Goal: Task Accomplishment & Management: Use online tool/utility

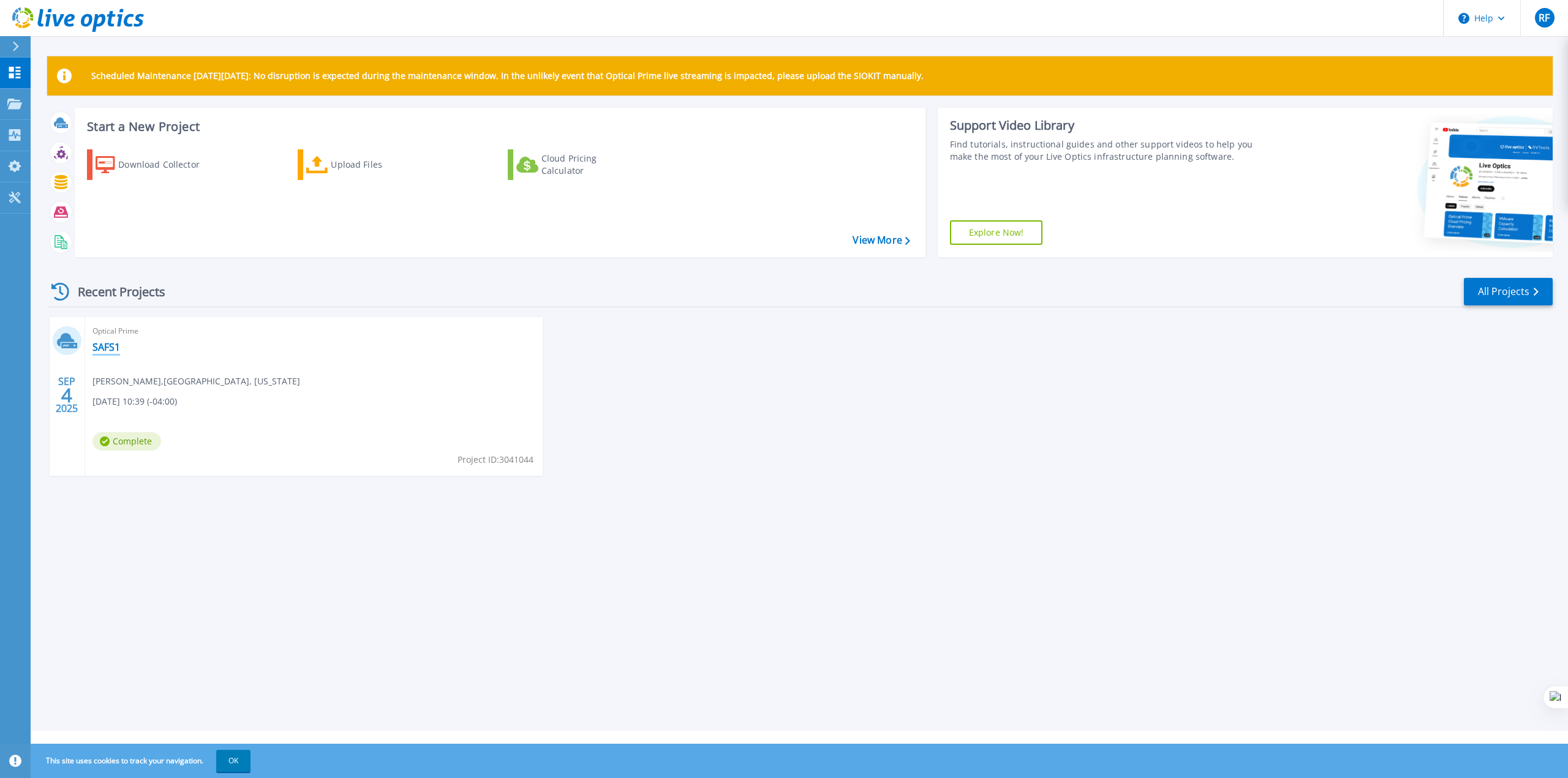
click at [113, 347] on link "SAFS1" at bounding box center [106, 348] width 27 height 13
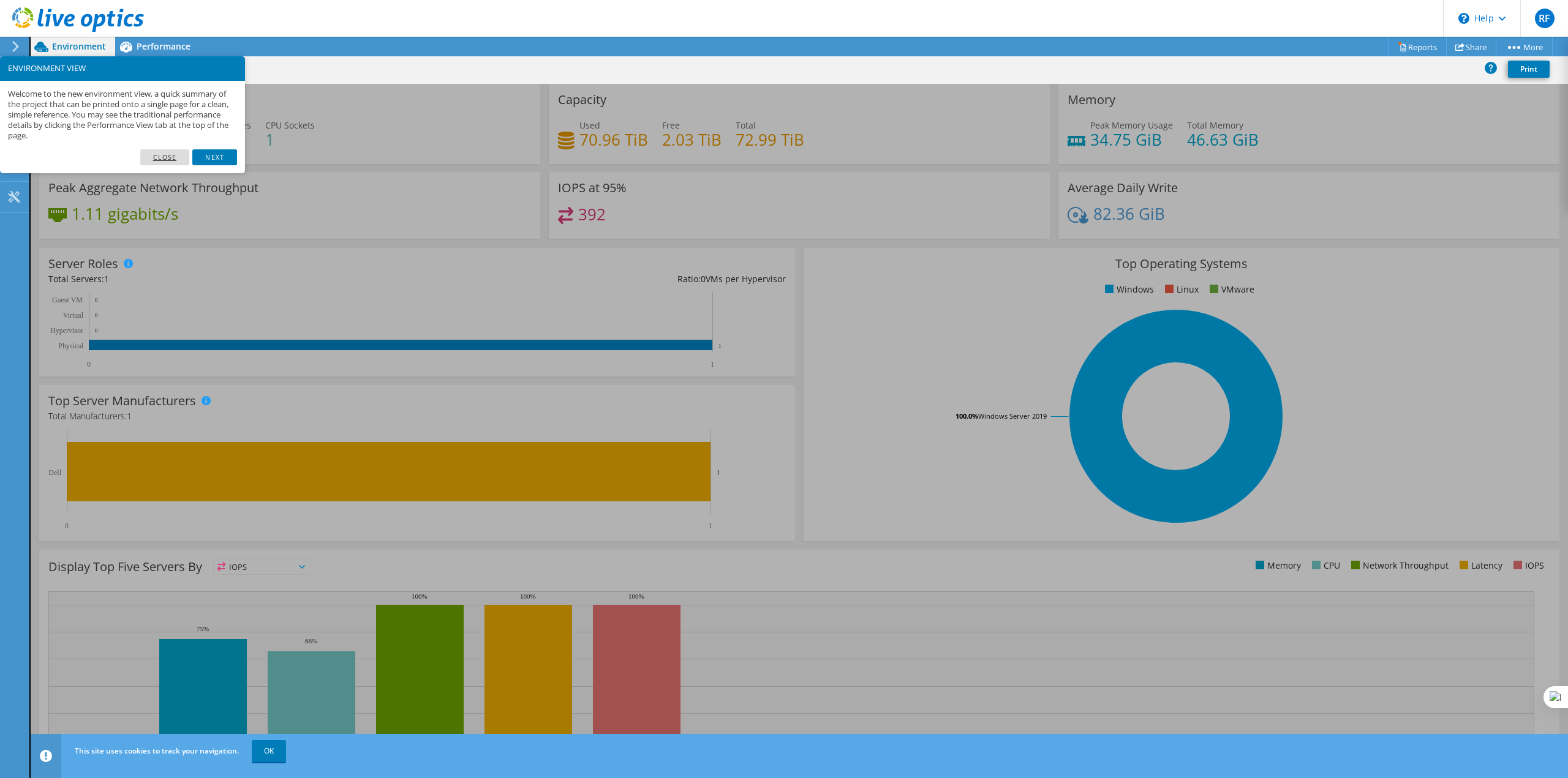
click at [157, 152] on link "Close" at bounding box center [165, 158] width 50 height 16
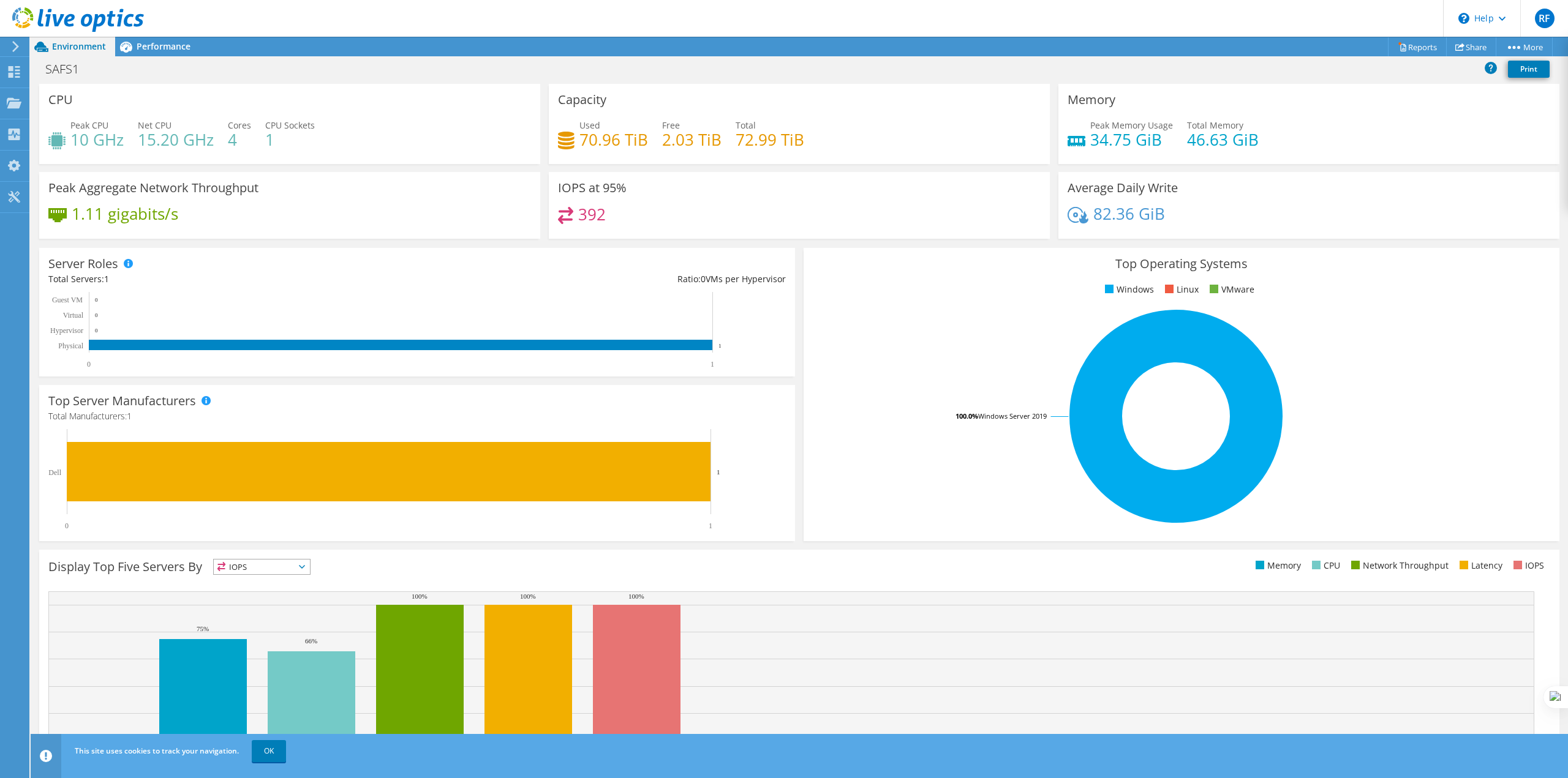
click at [74, 18] on icon at bounding box center [78, 20] width 131 height 25
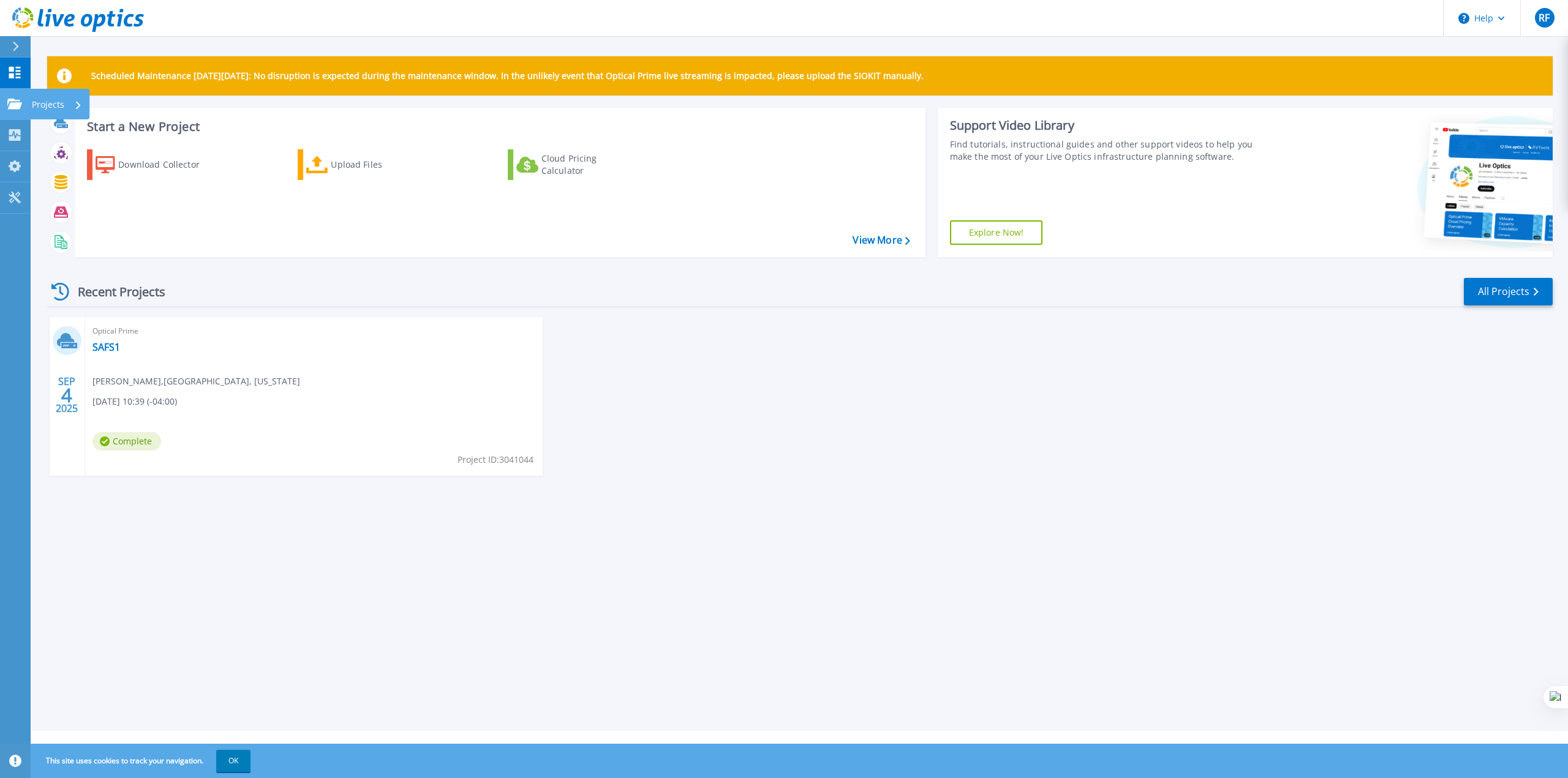
click at [52, 101] on p "Projects" at bounding box center [48, 104] width 33 height 32
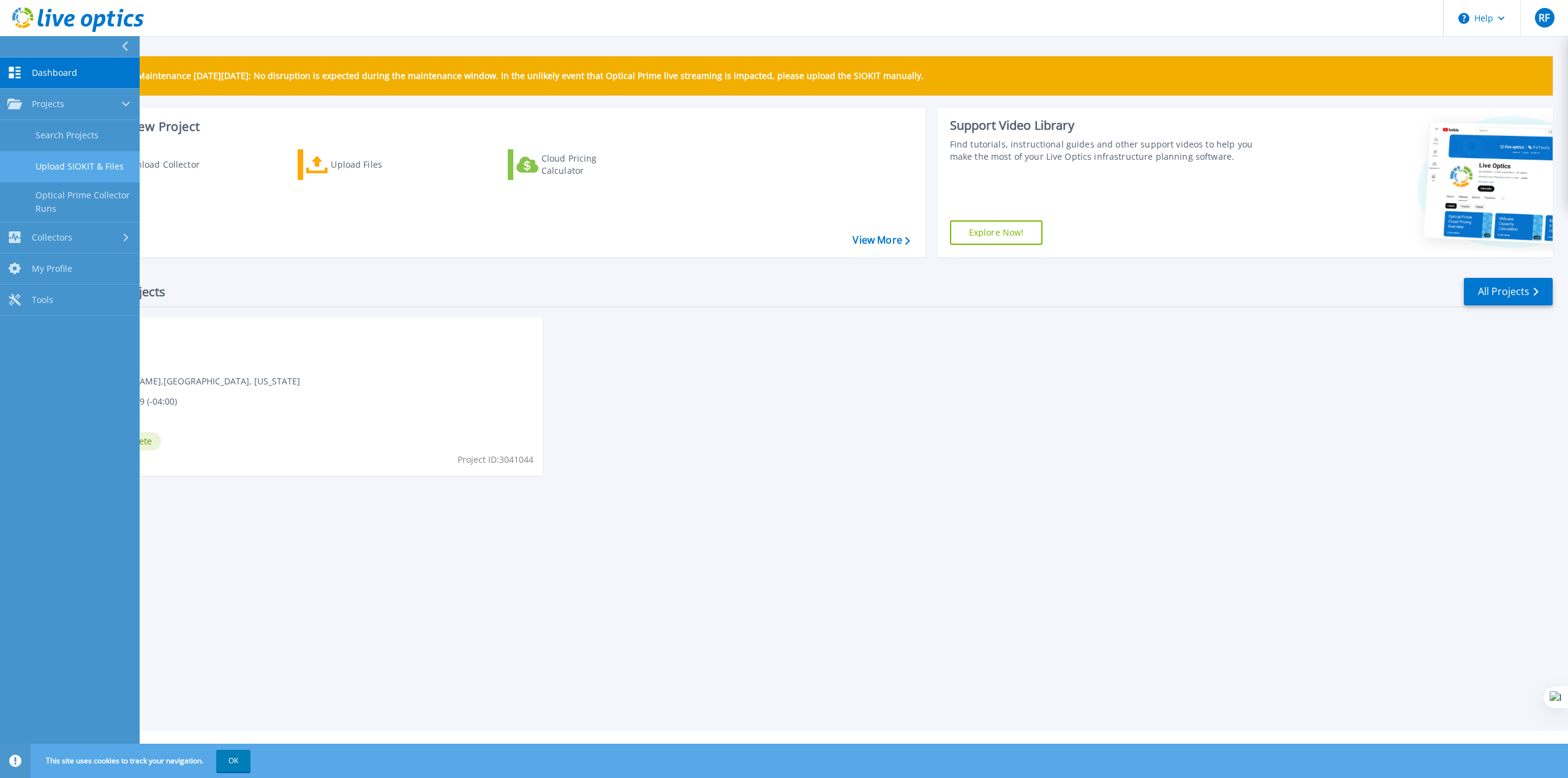
click at [92, 165] on link "Upload SIOKIT & Files" at bounding box center [70, 167] width 139 height 31
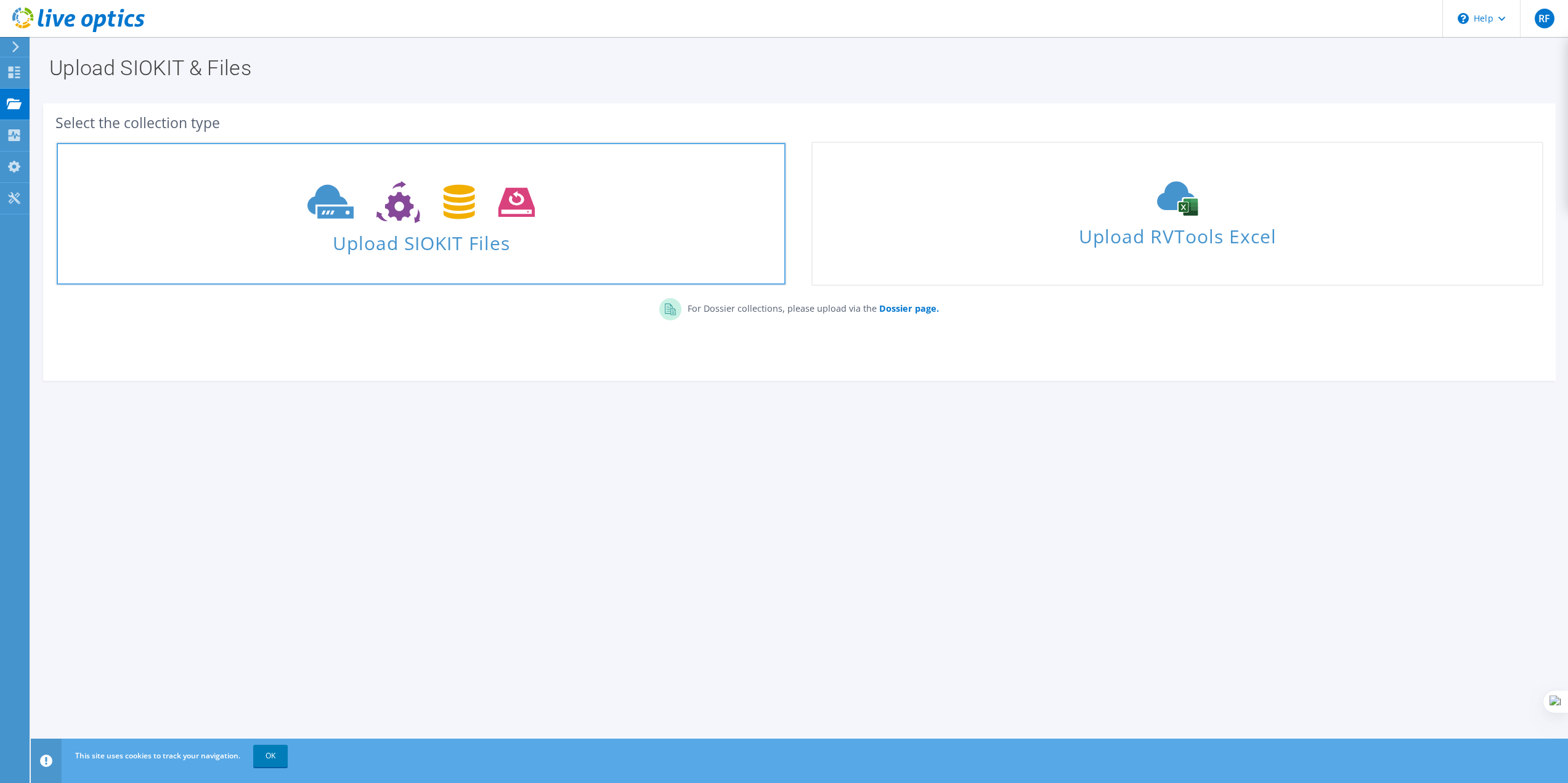
click at [417, 252] on span "Upload SIOKIT Files" at bounding box center [421, 239] width 729 height 26
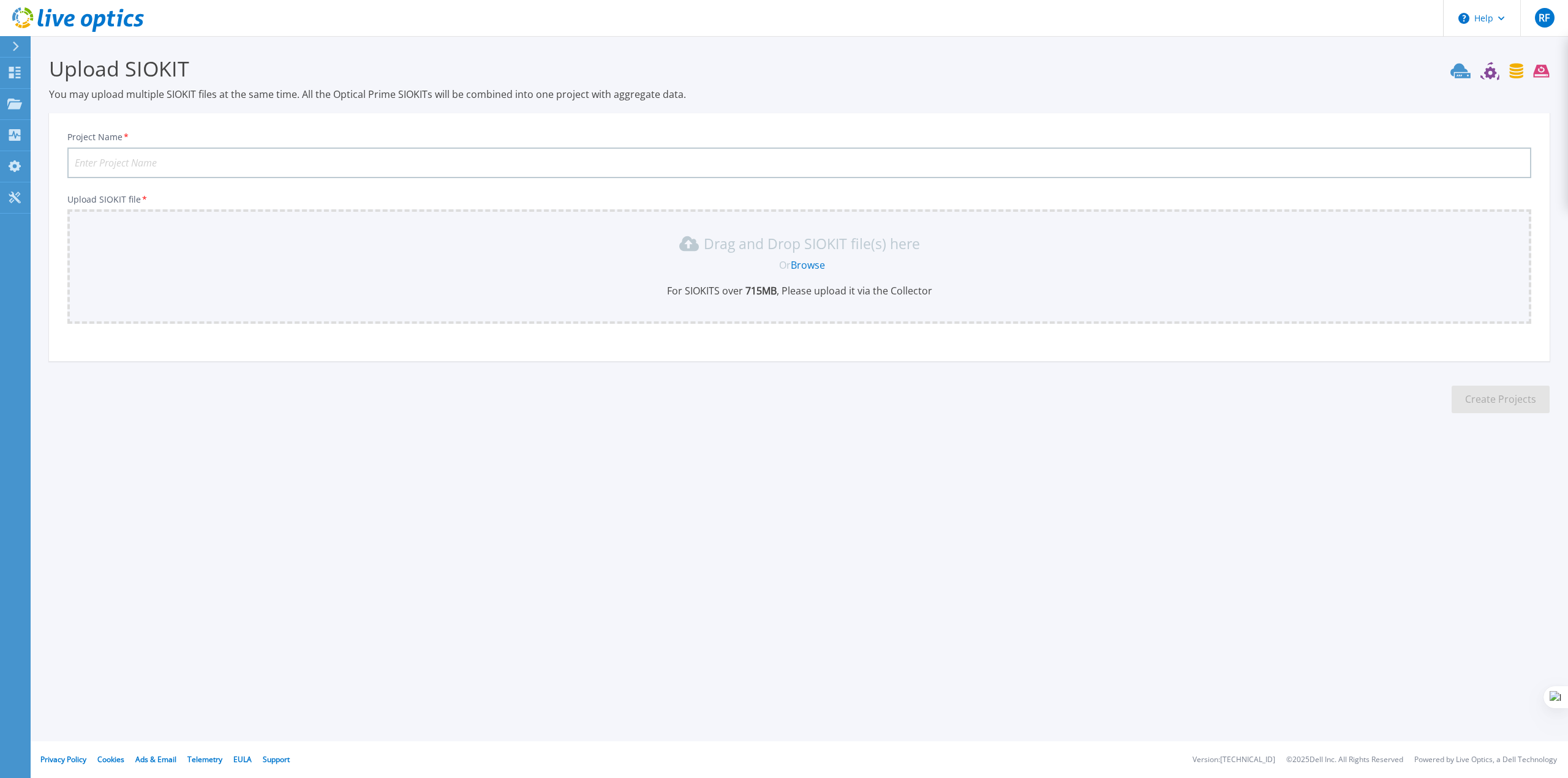
click at [810, 262] on link "Browse" at bounding box center [808, 264] width 34 height 14
click at [32, 78] on p "Dashboard" at bounding box center [54, 73] width 45 height 32
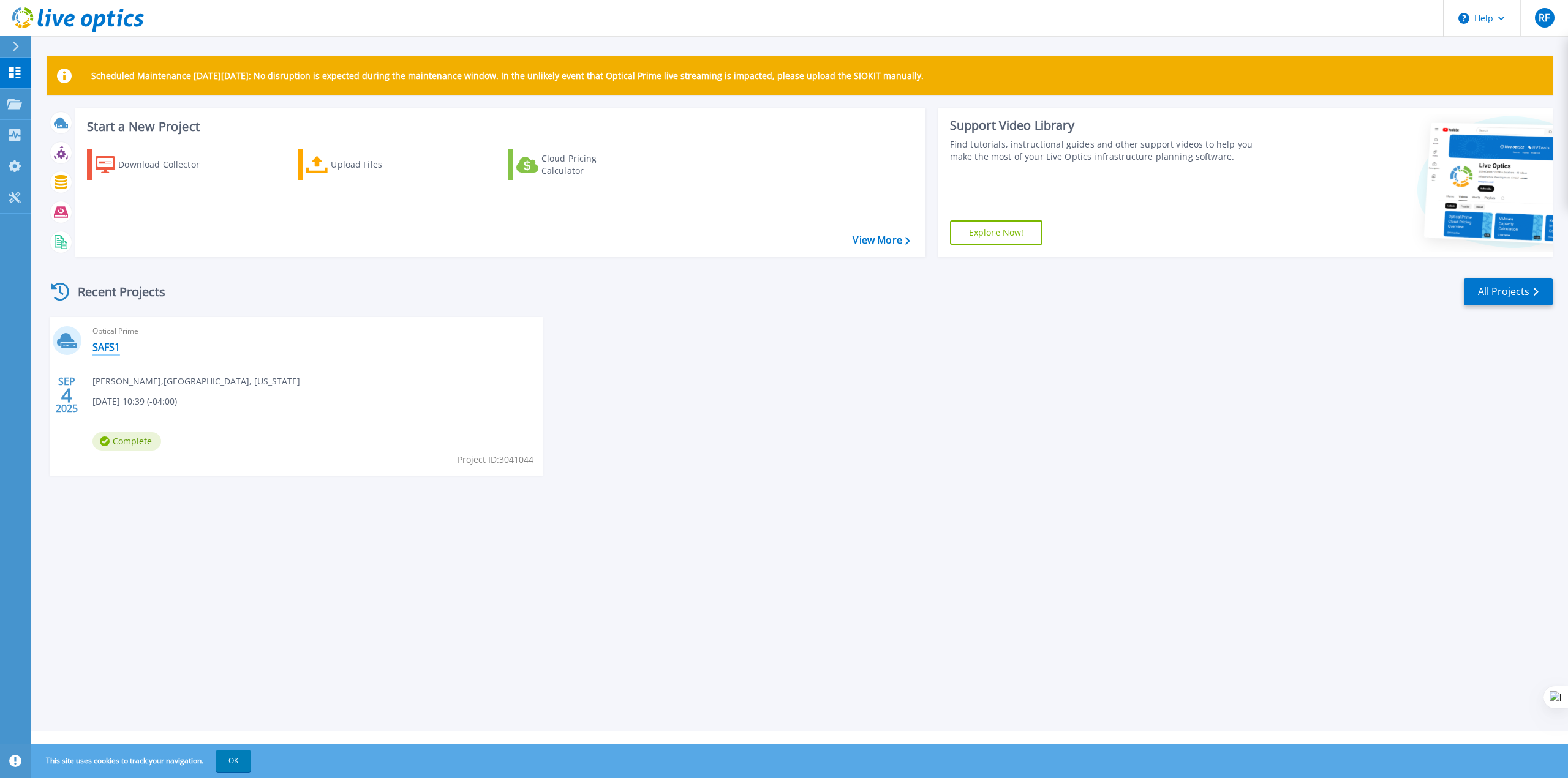
click at [106, 352] on link "SAFS1" at bounding box center [106, 348] width 27 height 13
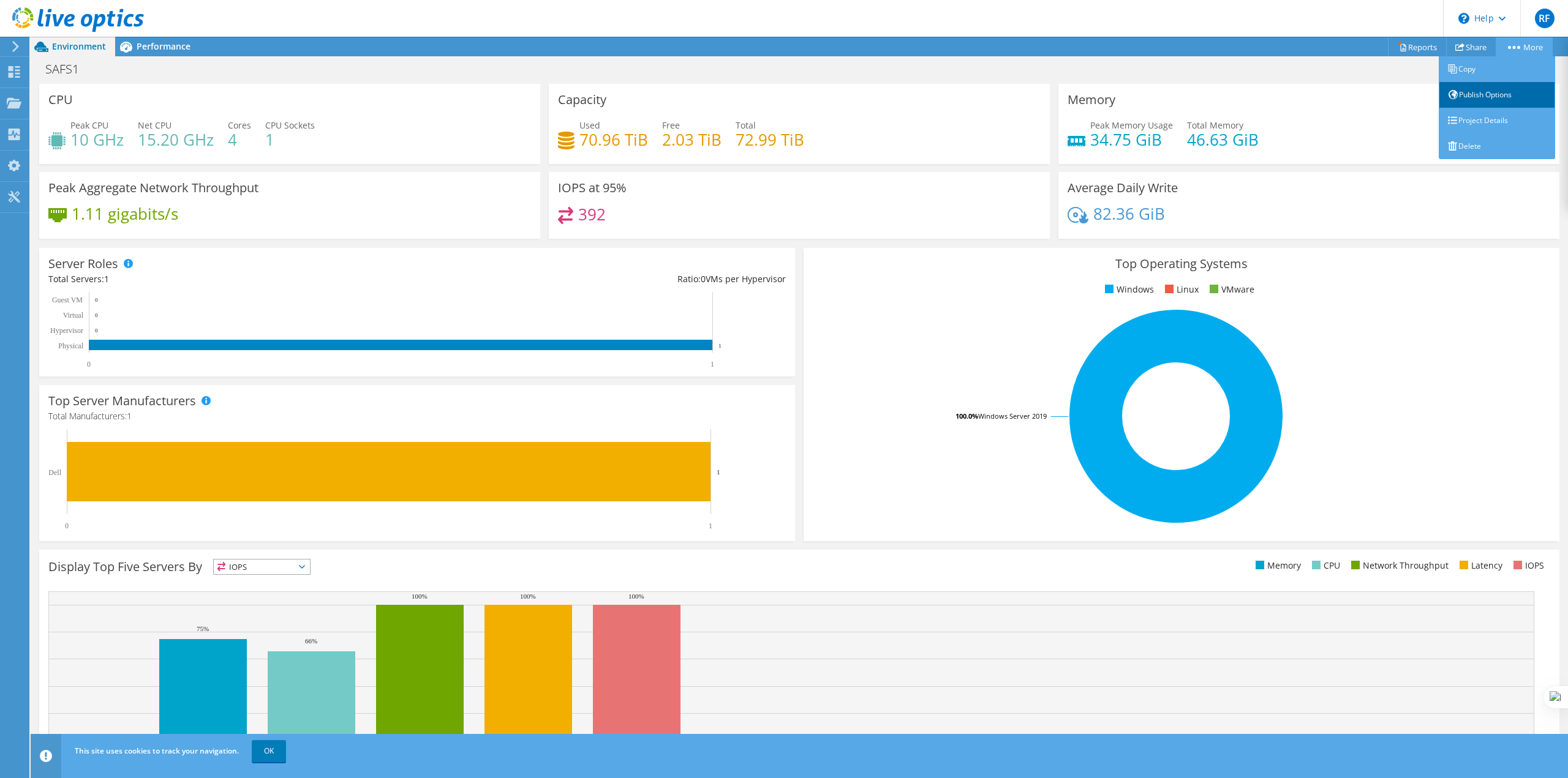
click at [1494, 87] on link "Publish Options" at bounding box center [1496, 95] width 116 height 25
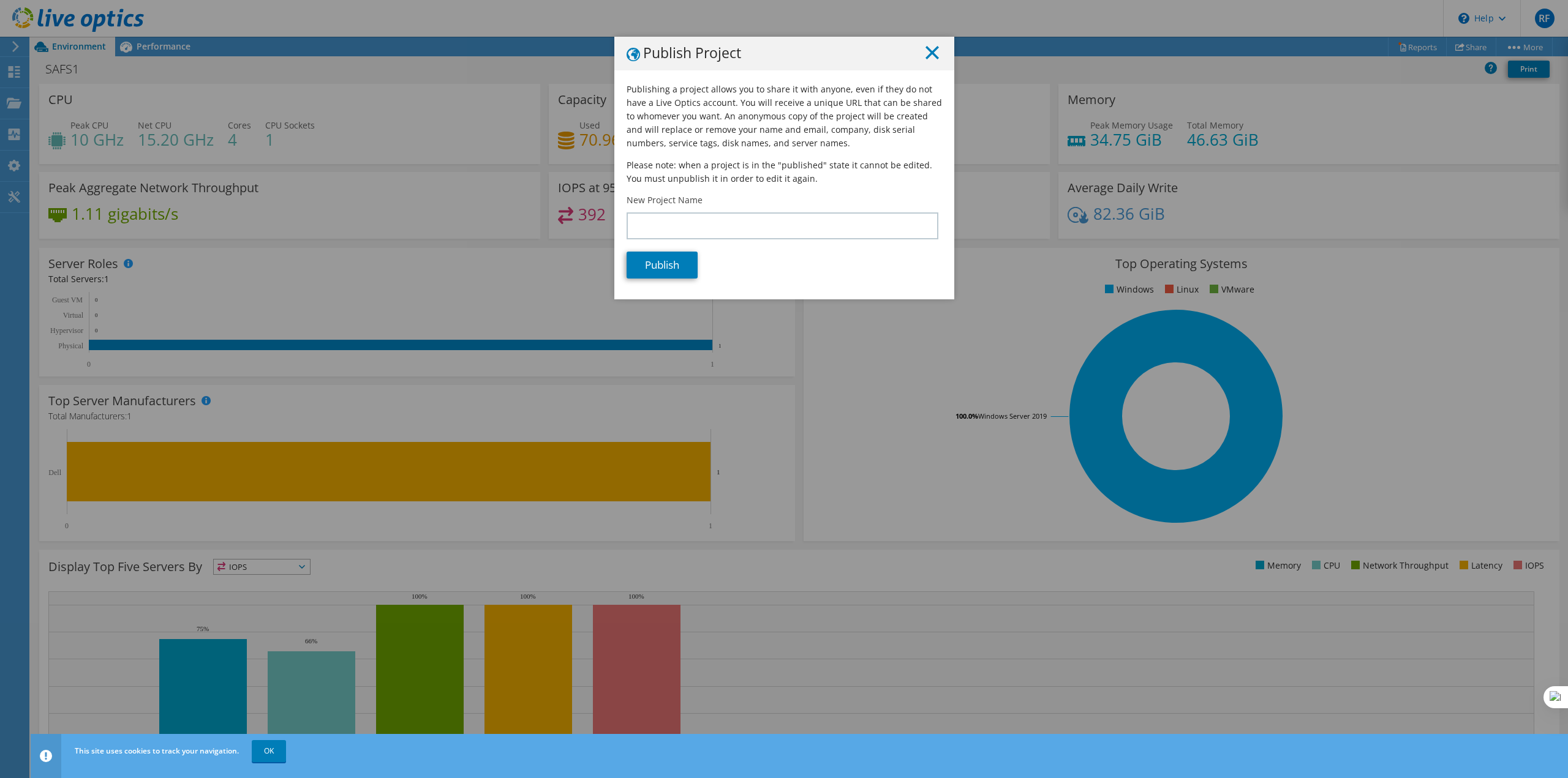
click at [925, 53] on icon at bounding box center [931, 53] width 14 height 14
